Goal: Task Accomplishment & Management: Manage account settings

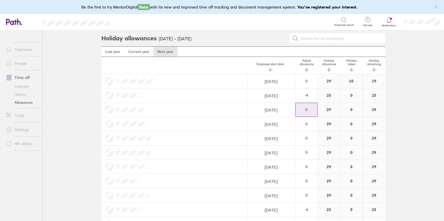
click at [307, 109] on div "0" at bounding box center [307, 109] width 22 height 5
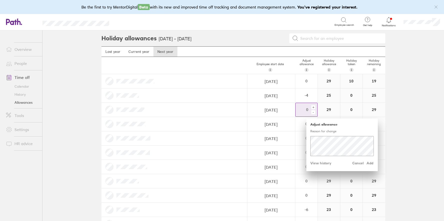
click at [314, 112] on div "-" at bounding box center [314, 112] width 4 height 4
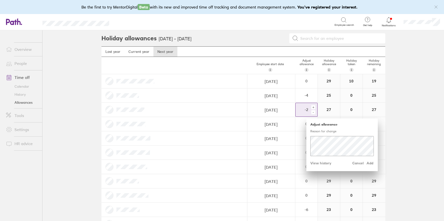
click at [314, 112] on div "-" at bounding box center [314, 112] width 4 height 4
click at [309, 141] on div "Adjust allowance Reason for change Cancel Add View history" at bounding box center [343, 144] width 72 height 53
click at [369, 162] on span "Add" at bounding box center [370, 163] width 8 height 8
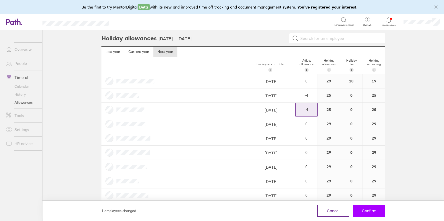
click at [373, 210] on span "Confirm" at bounding box center [369, 210] width 15 height 5
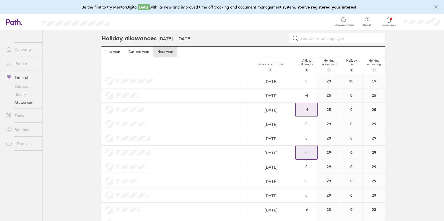
click at [308, 152] on div "0" at bounding box center [307, 152] width 22 height 5
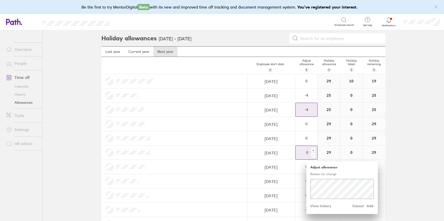
click at [313, 154] on div "-" at bounding box center [314, 155] width 4 height 4
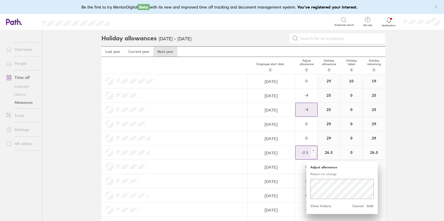
click at [313, 154] on div "-" at bounding box center [314, 155] width 4 height 4
click at [372, 206] on span "Add" at bounding box center [370, 206] width 8 height 8
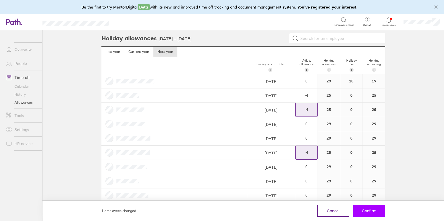
click at [371, 209] on span "Confirm" at bounding box center [369, 210] width 15 height 5
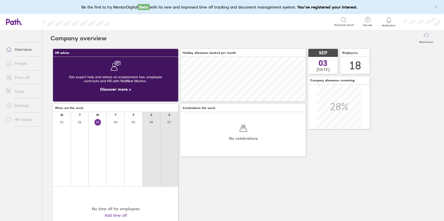
scroll to position [45, 125]
